Goal: Navigation & Orientation: Find specific page/section

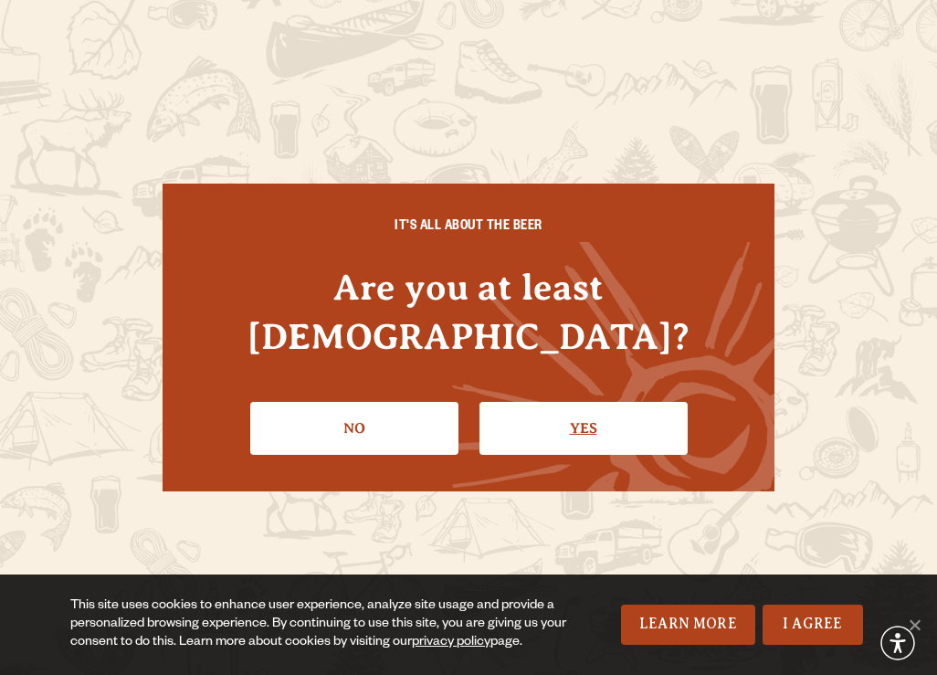
drag, startPoint x: 613, startPoint y: 370, endPoint x: 603, endPoint y: 398, distance: 29.7
click at [613, 388] on li "Yes" at bounding box center [583, 421] width 208 height 67
click at [603, 411] on link "Yes" at bounding box center [583, 428] width 208 height 53
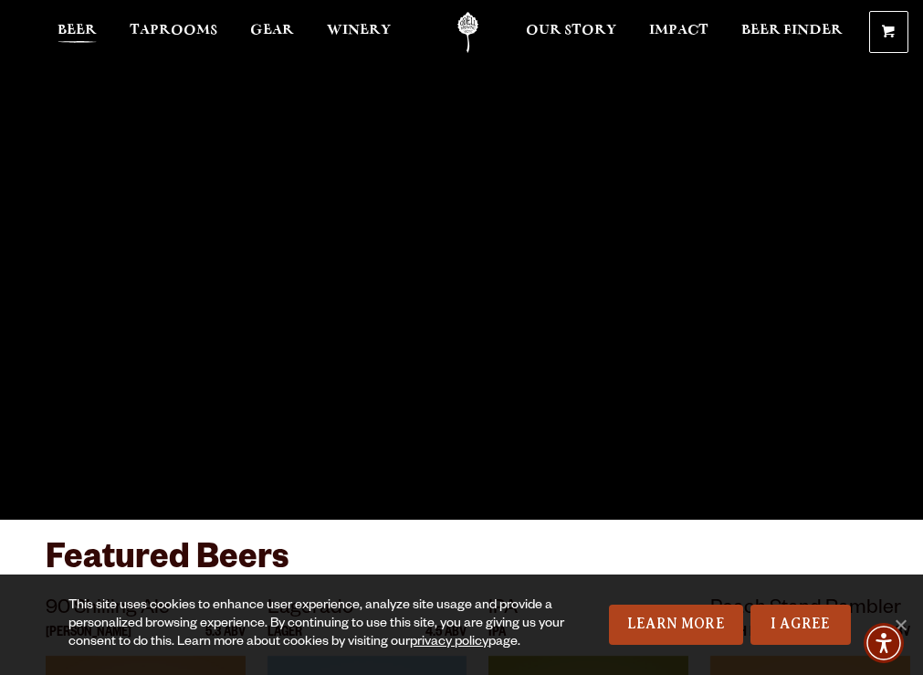
click at [69, 37] on span "Beer" at bounding box center [77, 30] width 39 height 15
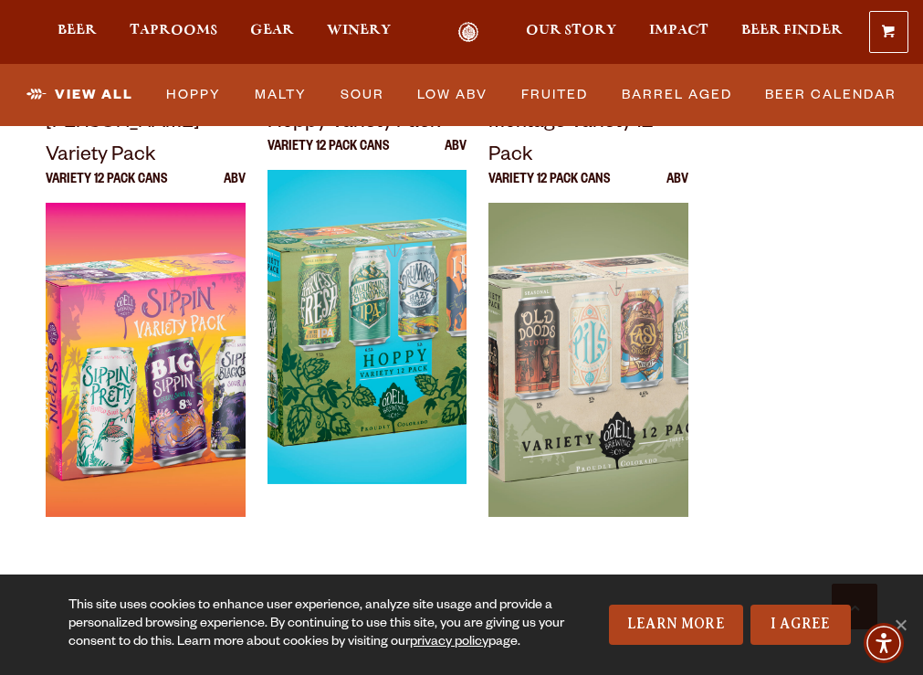
scroll to position [3475, 0]
